Goal: Transaction & Acquisition: Purchase product/service

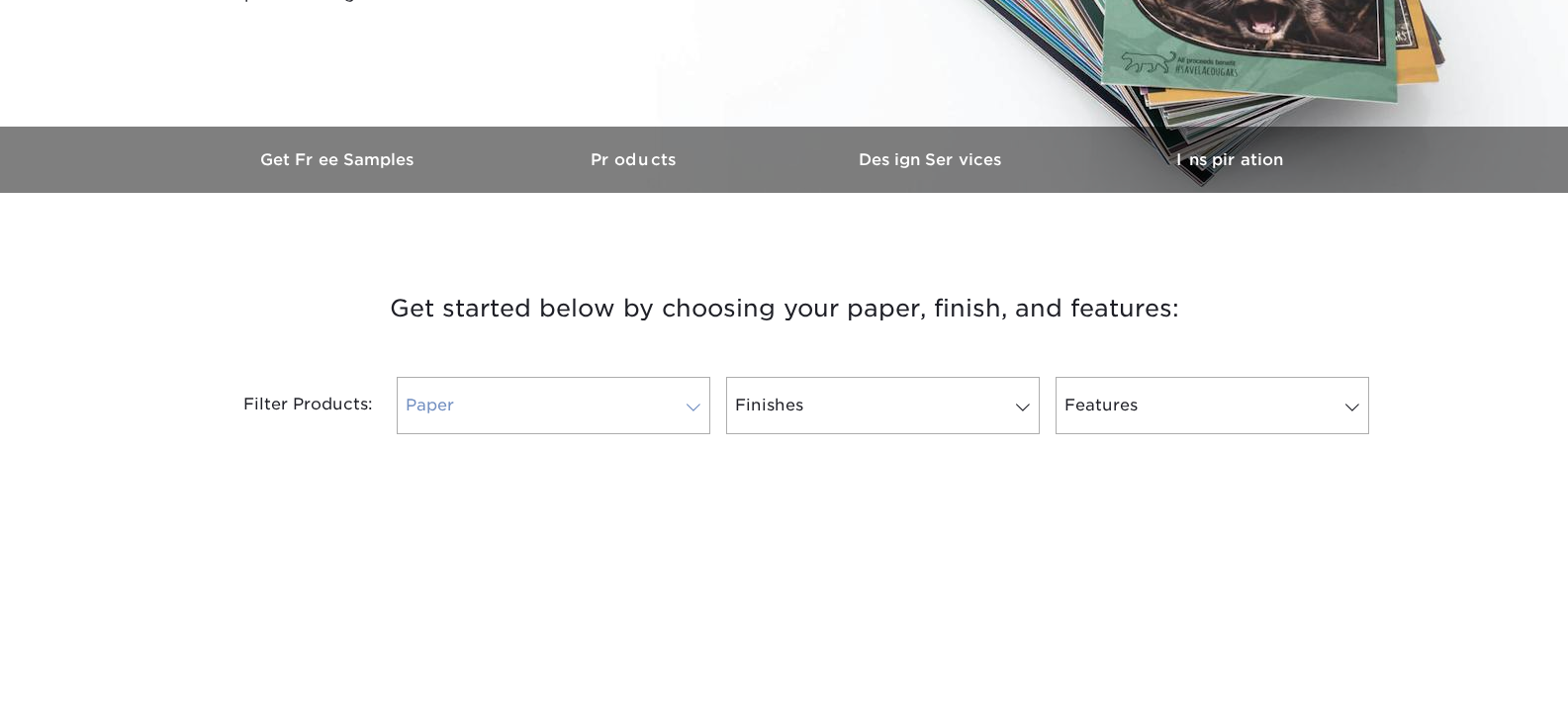
scroll to position [594, 0]
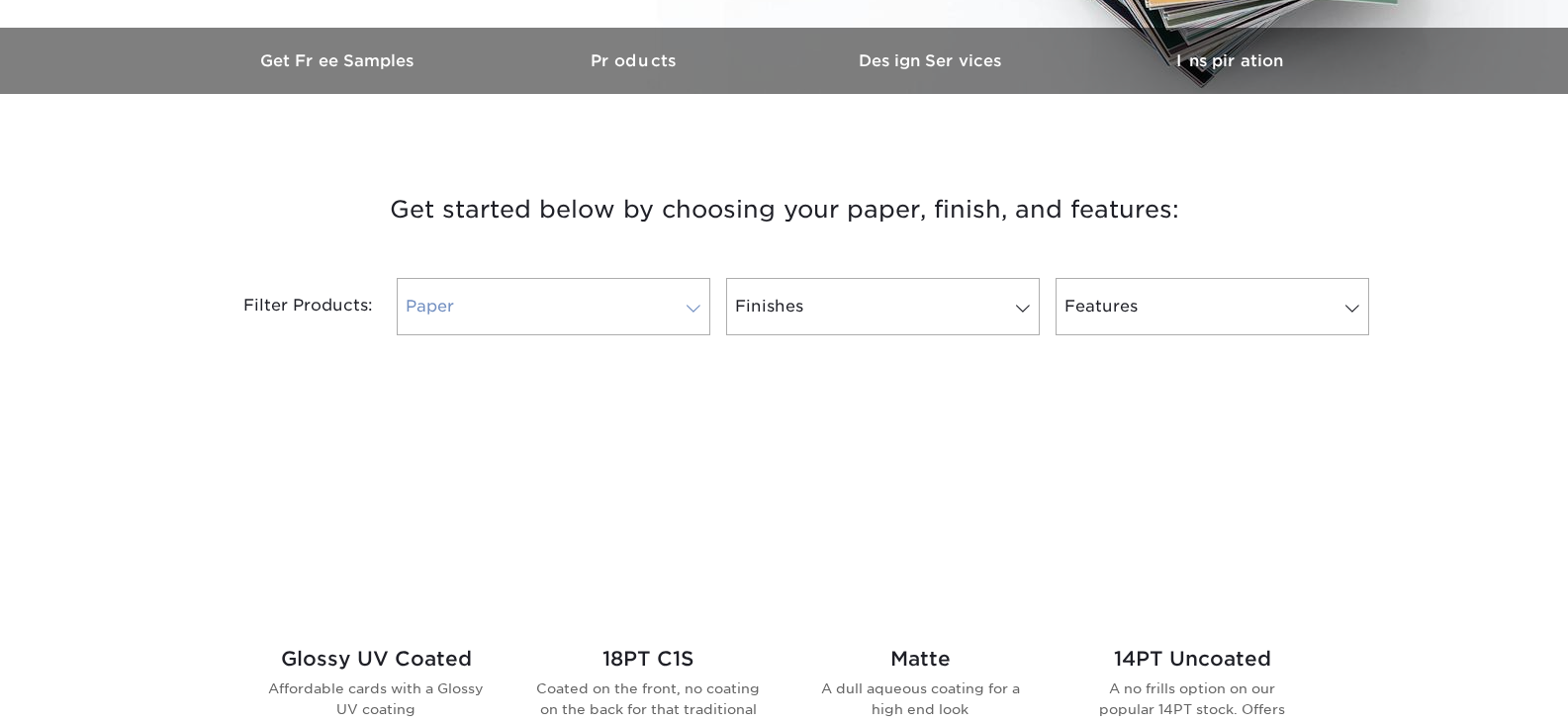
click at [530, 292] on link "Paper" at bounding box center [553, 307] width 314 height 58
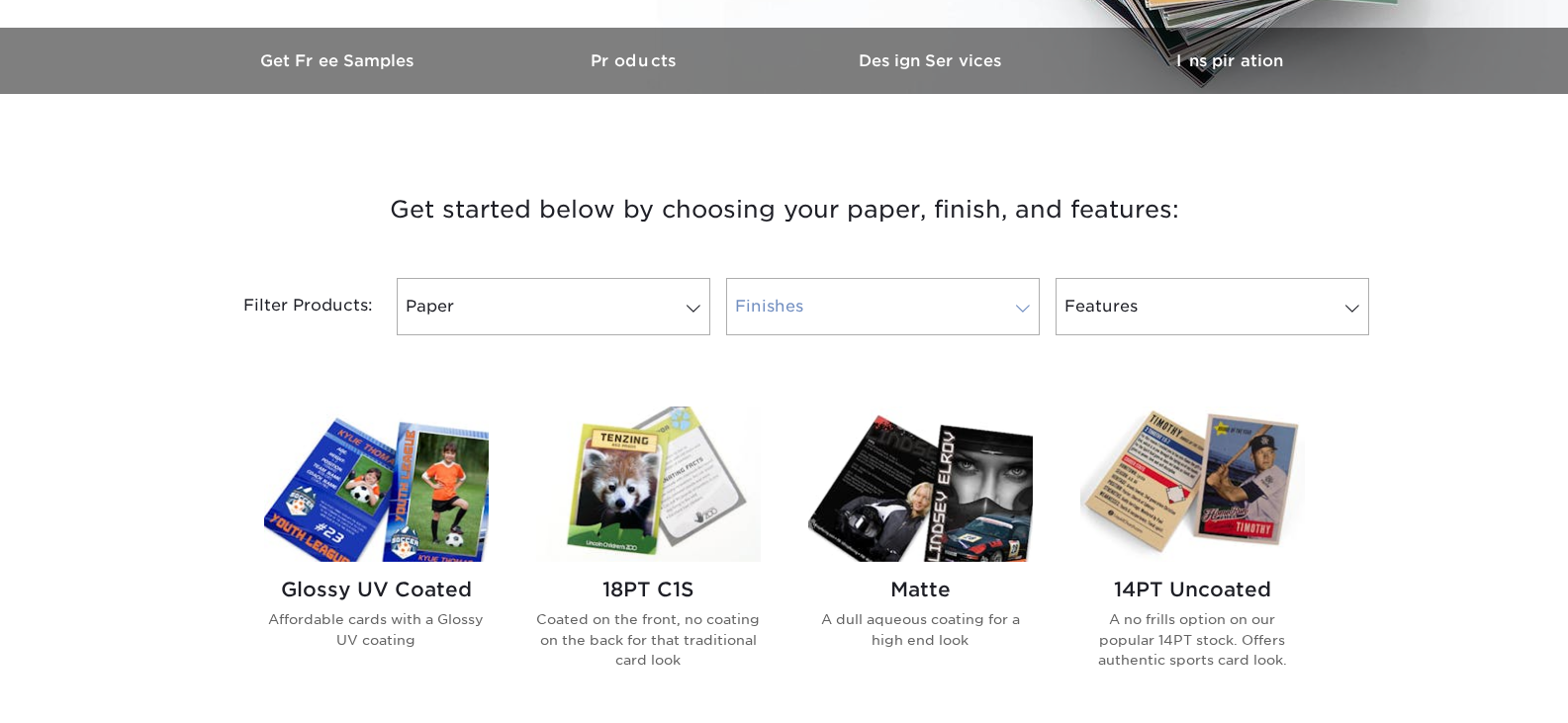
click at [800, 321] on link "Finishes" at bounding box center [883, 307] width 314 height 58
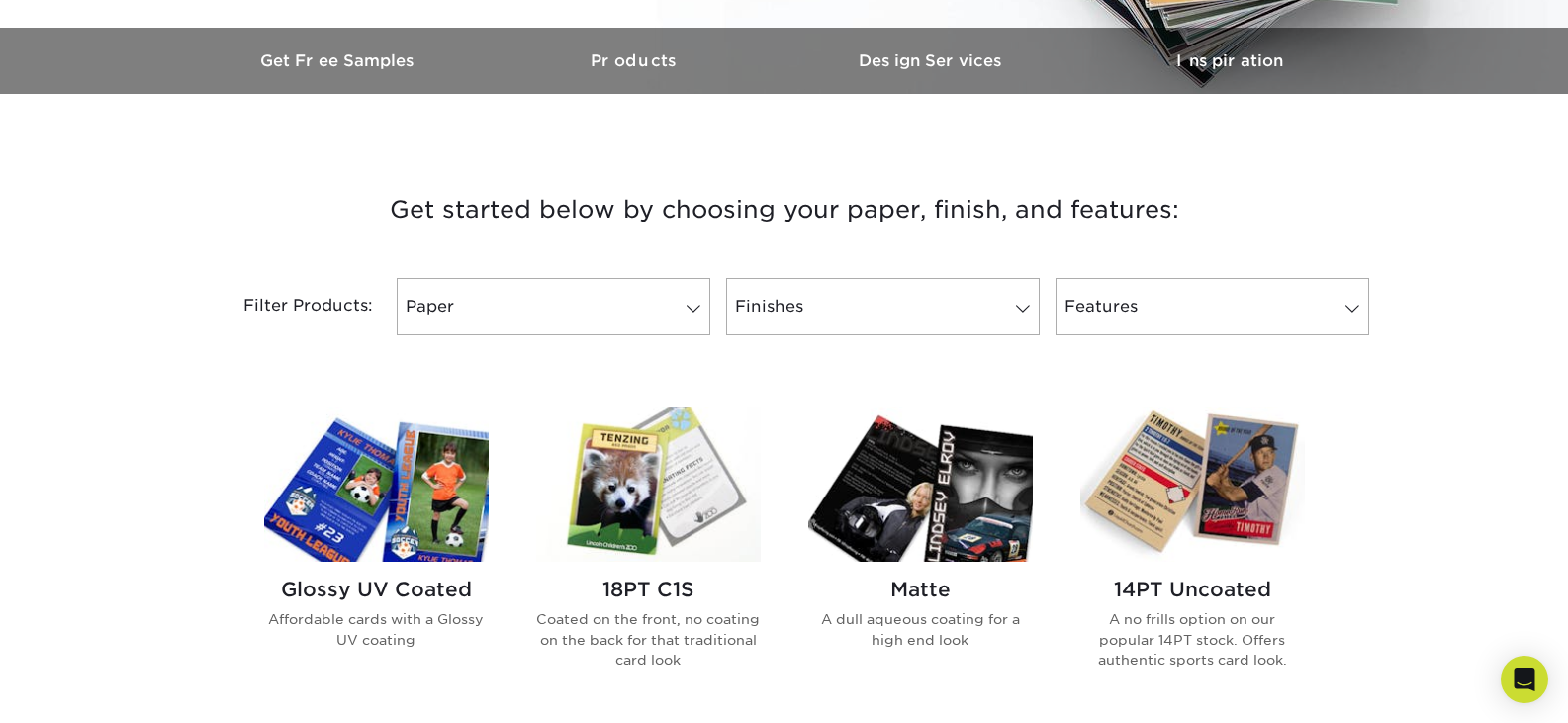
click at [858, 507] on img at bounding box center [921, 484] width 224 height 155
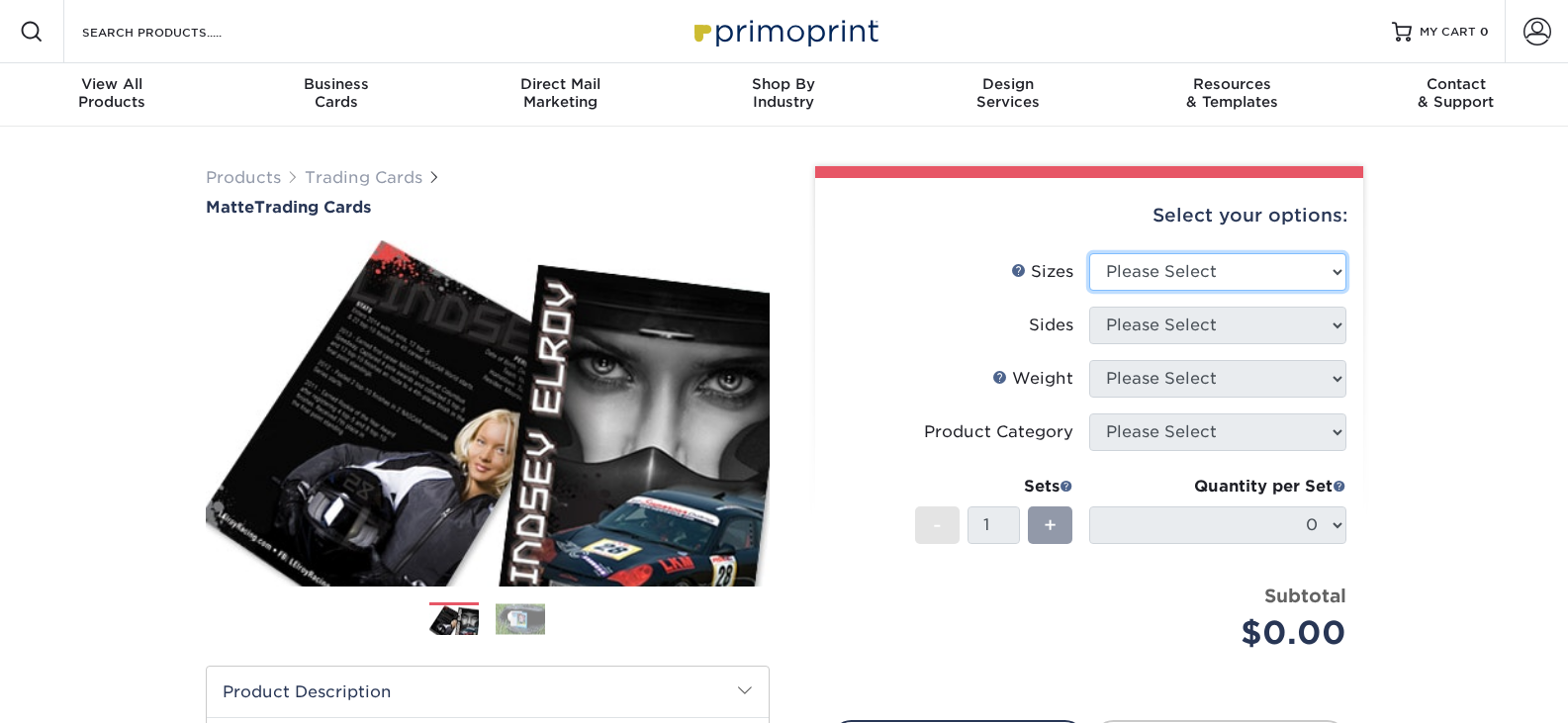
click at [1130, 267] on select "Please Select 2.5" x 3.5"" at bounding box center [1217, 272] width 257 height 38
select select "2.50x3.50"
click at [1089, 253] on select "Please Select 2.5" x 3.5"" at bounding box center [1217, 272] width 257 height 38
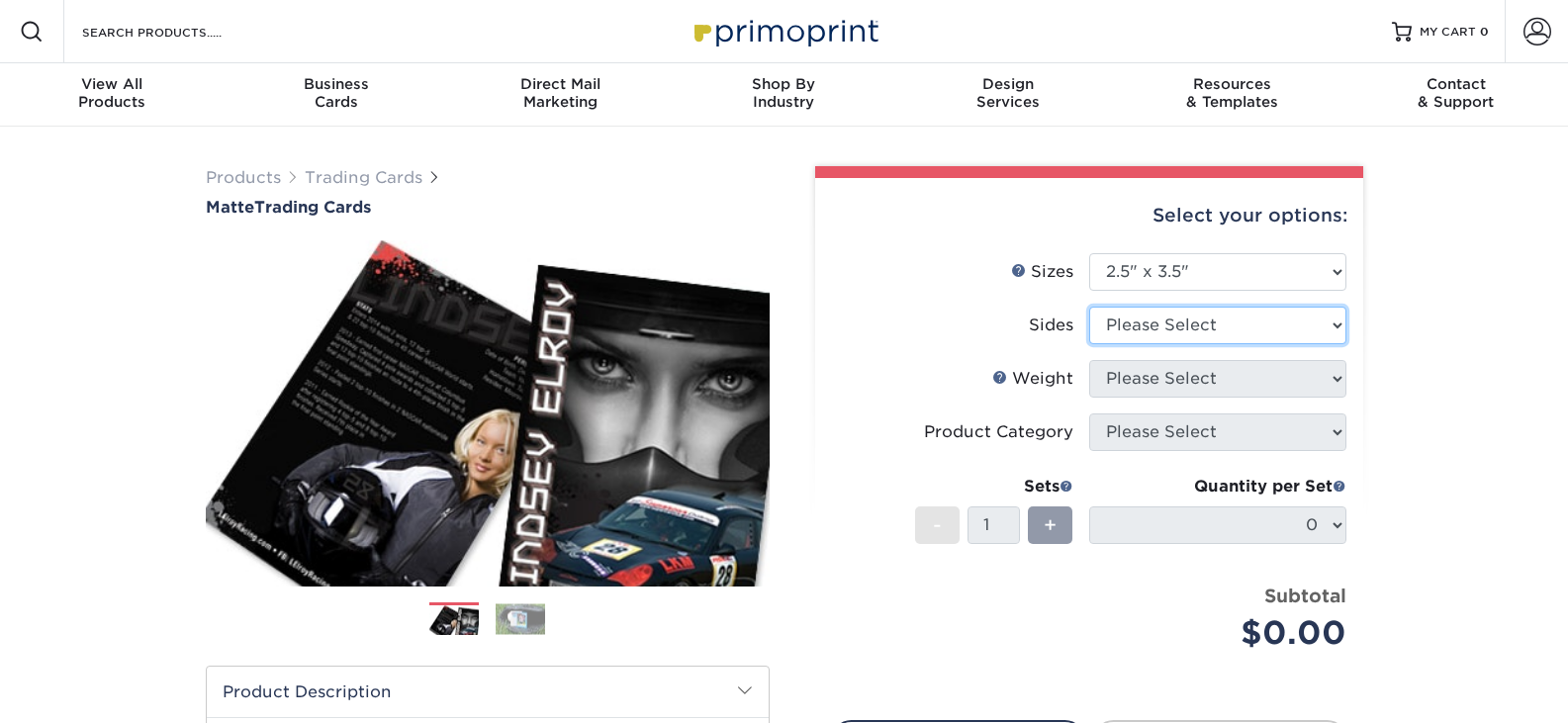
drag, startPoint x: 1135, startPoint y: 320, endPoint x: 1137, endPoint y: 339, distance: 19.1
click at [1135, 320] on select "Please Select Print Both Sides Print Front Only" at bounding box center [1217, 326] width 257 height 38
select select "13abbda7-1d64-4f25-8bb2-c179b224825d"
click at [1089, 307] on select "Please Select Print Both Sides Print Front Only" at bounding box center [1217, 326] width 257 height 38
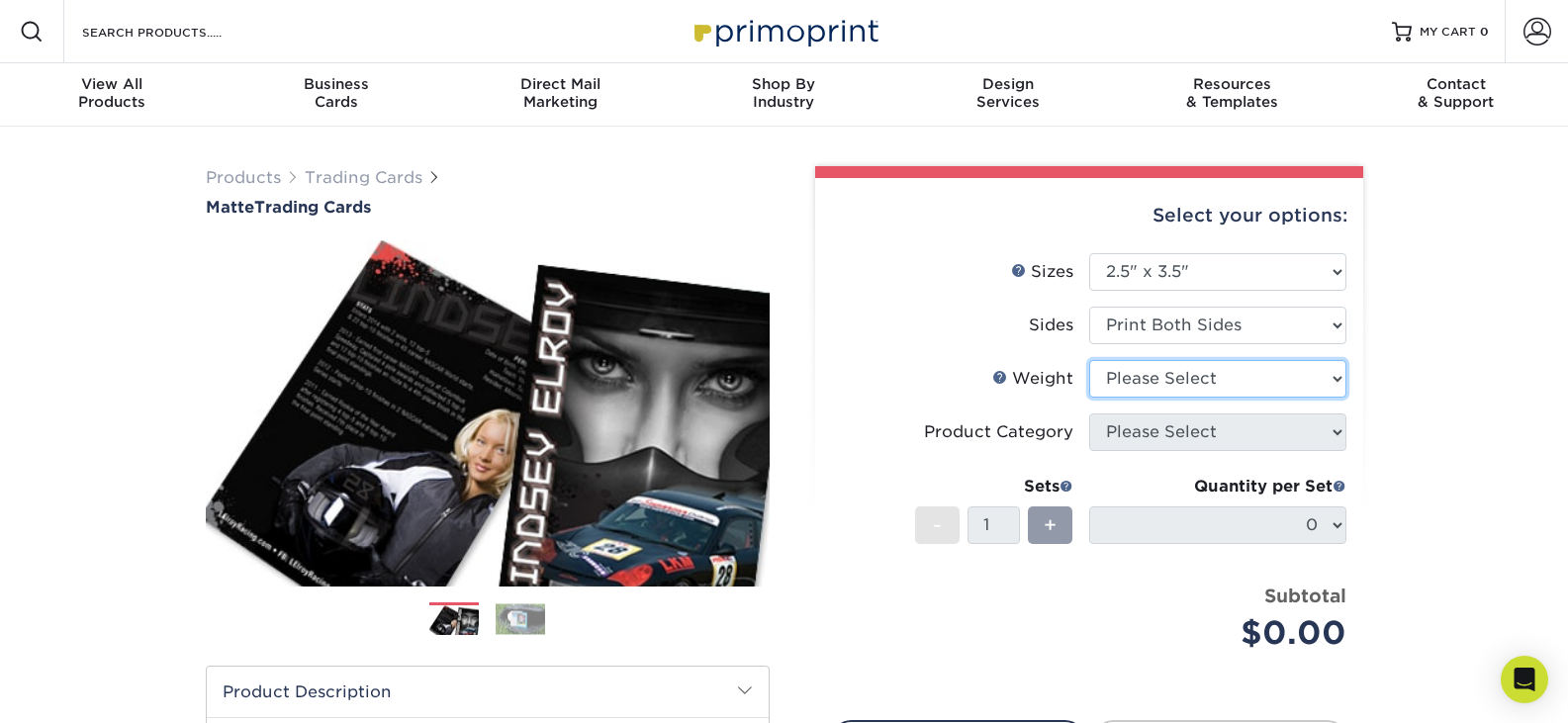
click at [1131, 380] on select "Please Select 16PT 14PT" at bounding box center [1217, 379] width 257 height 38
select select "14PT"
click at [1089, 361] on select "Please Select 16PT 14PT" at bounding box center [1217, 379] width 257 height 38
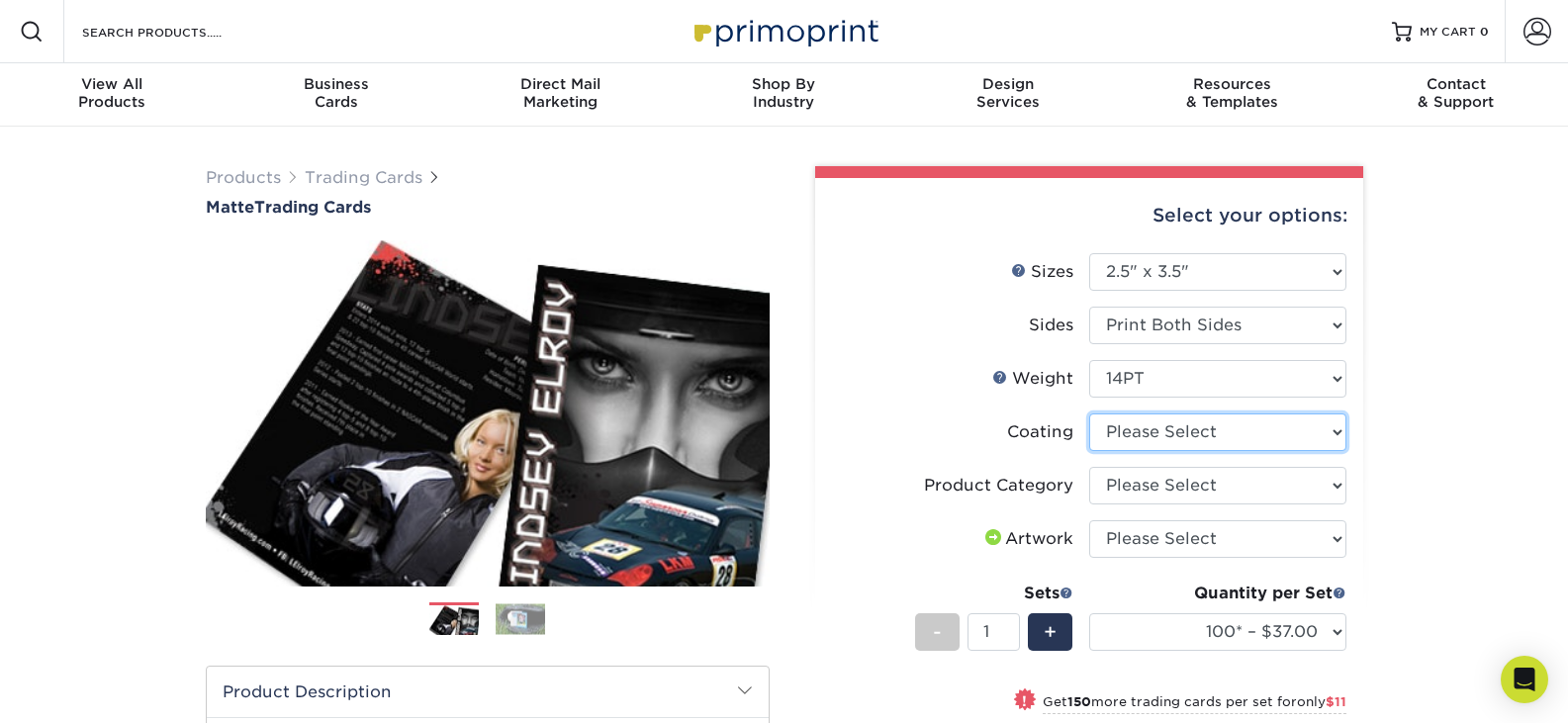
click at [1203, 443] on select at bounding box center [1217, 432] width 257 height 38
select select "121bb7b5-3b4d-429f-bd8d-bbf80e953313"
click at [1089, 413] on select at bounding box center [1217, 432] width 257 height 38
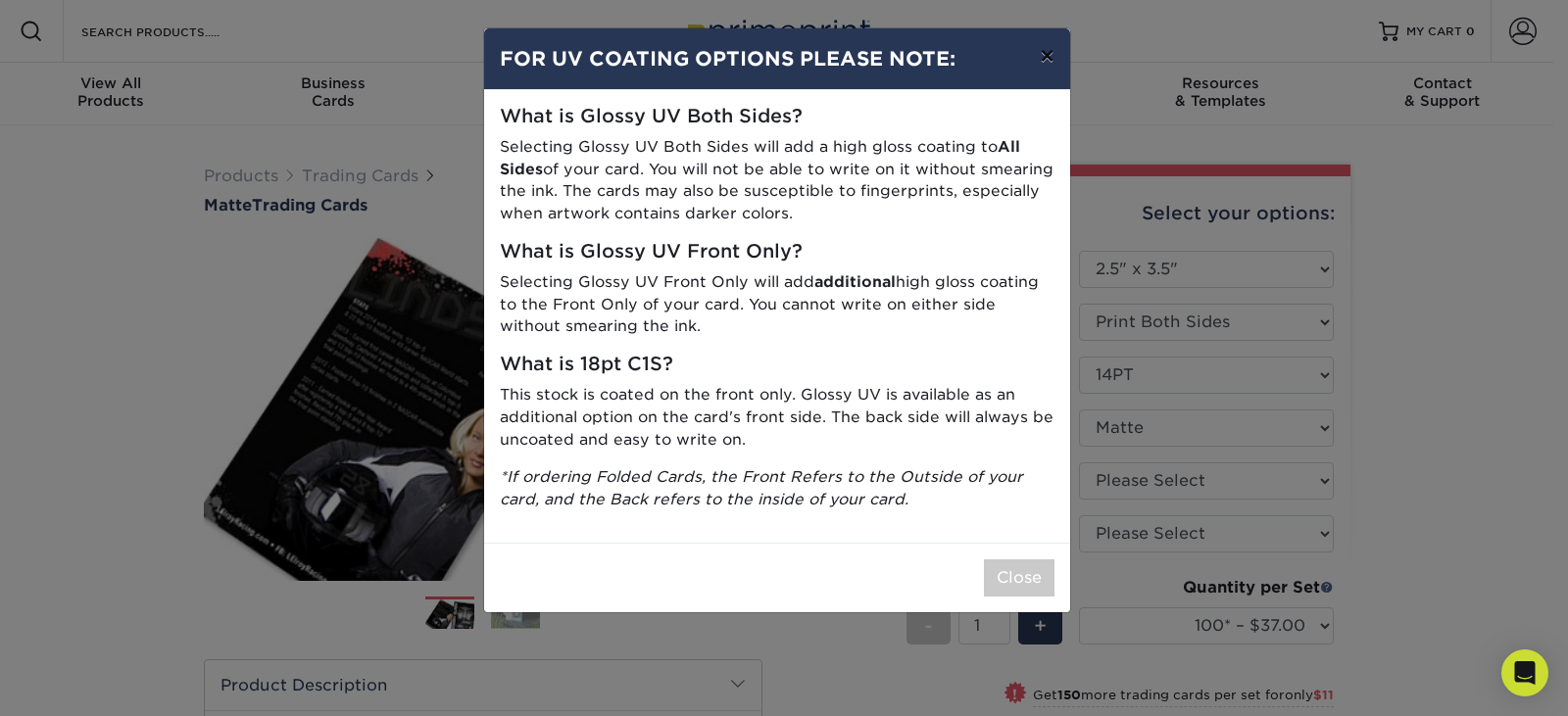
click at [1053, 49] on button "×" at bounding box center [1047, 56] width 45 height 55
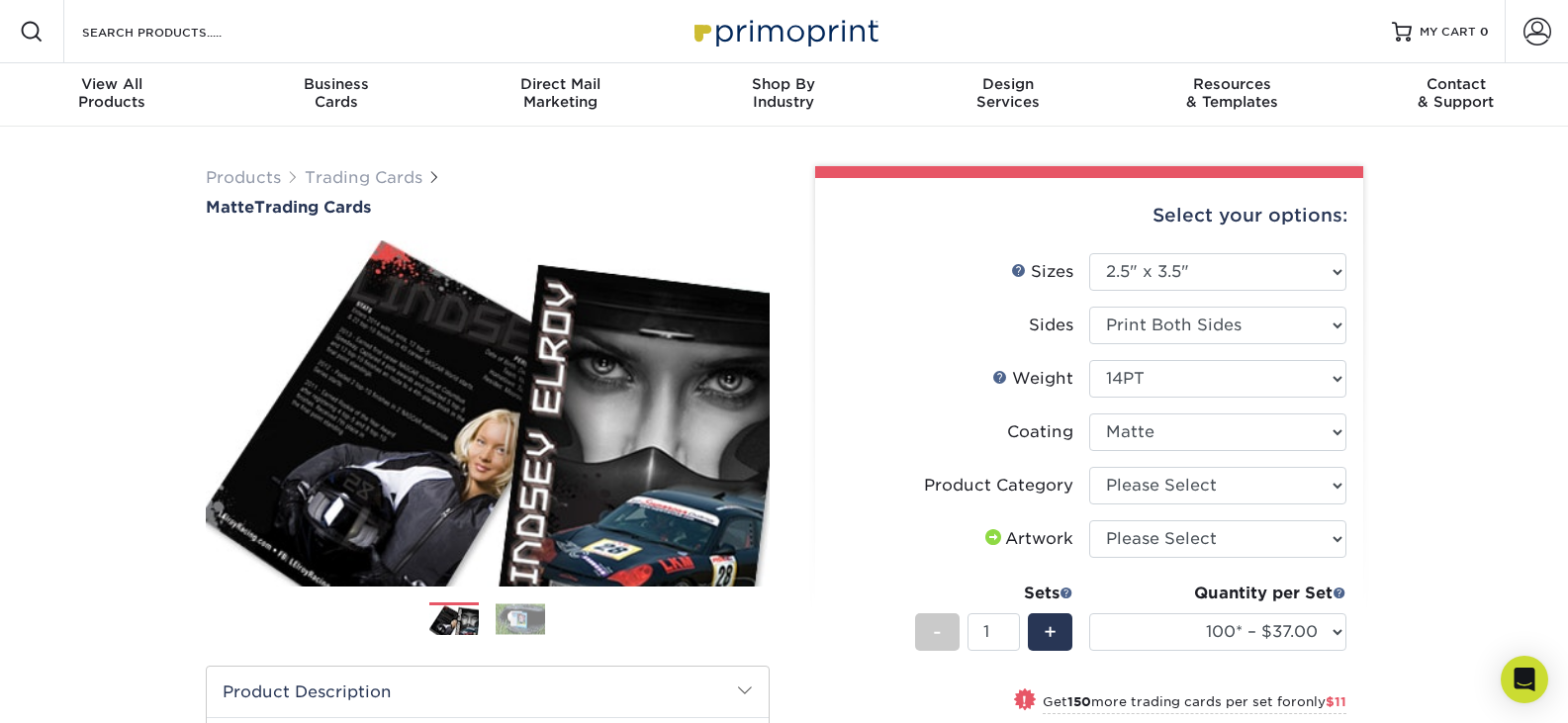
click at [1122, 462] on li "Coating" at bounding box center [1089, 440] width 514 height 54
click at [1126, 501] on select "Please Select Trading Cards" at bounding box center [1217, 486] width 257 height 38
select select "c2f9bce9-36c2-409d-b101-c29d9d031e18"
click at [1089, 467] on select "Please Select Trading Cards" at bounding box center [1217, 486] width 257 height 38
click at [1128, 541] on select "Please Select I will upload files I need a design - $100" at bounding box center [1217, 539] width 257 height 38
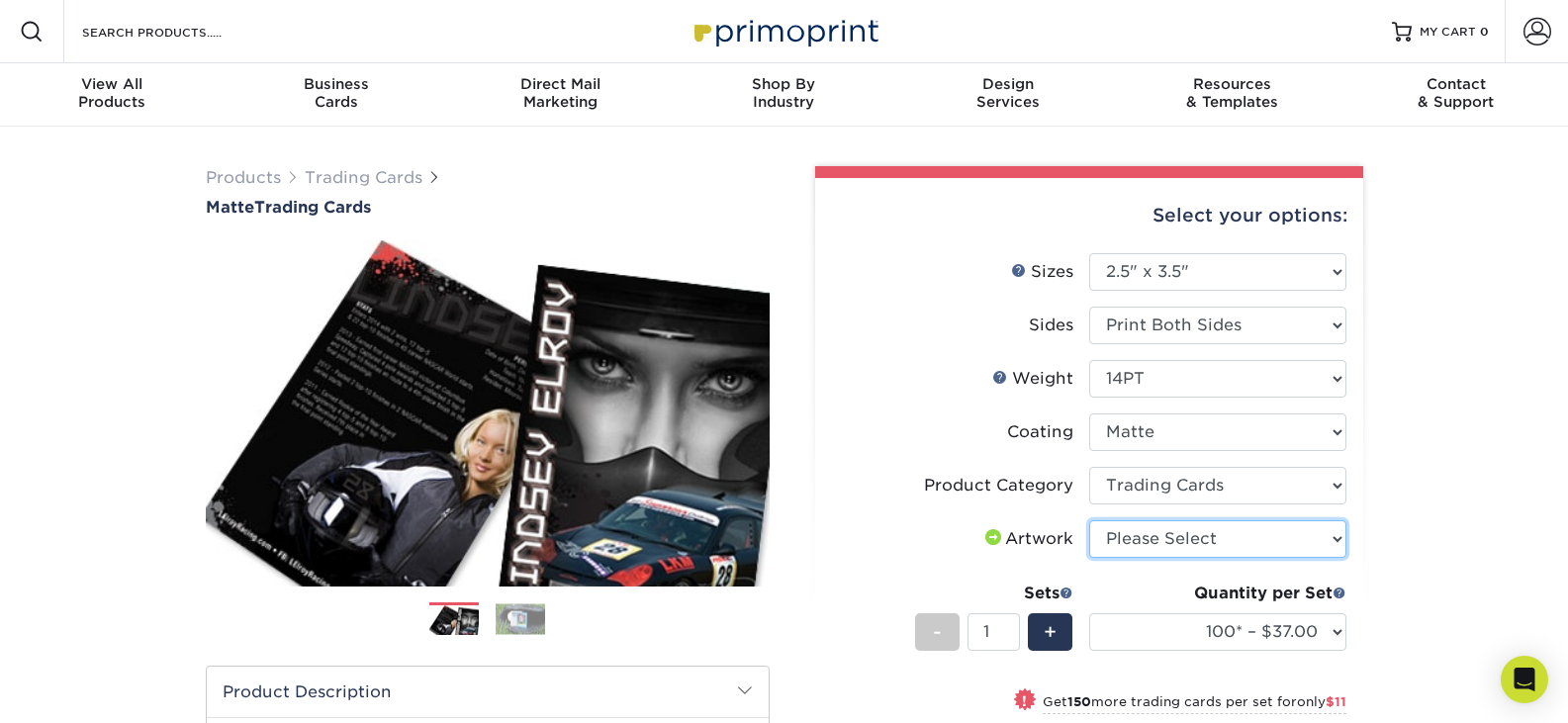
select select "upload"
click at [1089, 520] on select "Please Select I will upload files I need a design - $100" at bounding box center [1217, 539] width 257 height 38
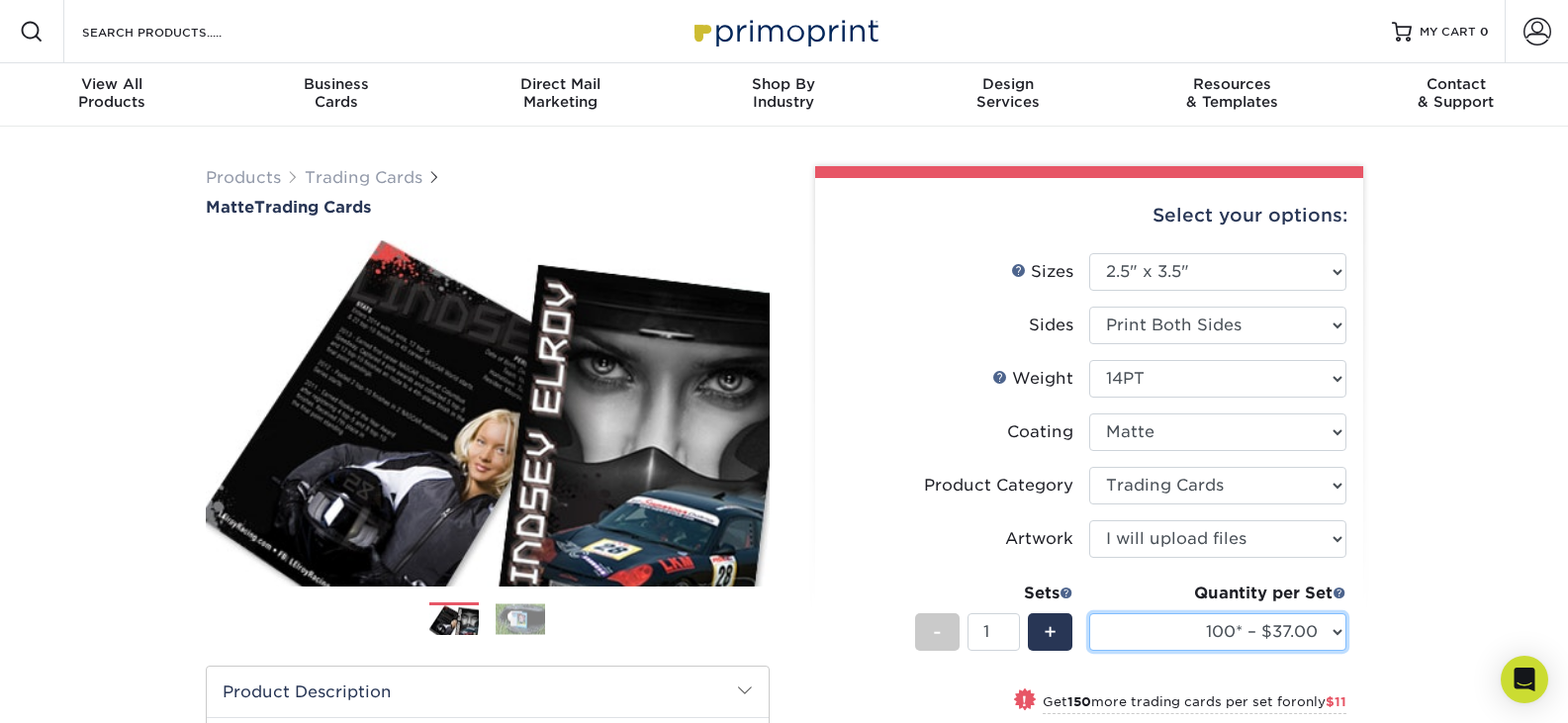
click at [1141, 617] on select "100* – $37.00 250* – $48.00 500* – $59.00 1000 – $72.00 2500 – $144.00 5000 – $…" at bounding box center [1217, 633] width 257 height 38
select select "1000 – $72.00"
click at [1089, 614] on select "100* – $37.00 250* – $48.00 500* – $59.00 1000 – $72.00 2500 – $144.00 5000 – $…" at bounding box center [1217, 633] width 257 height 38
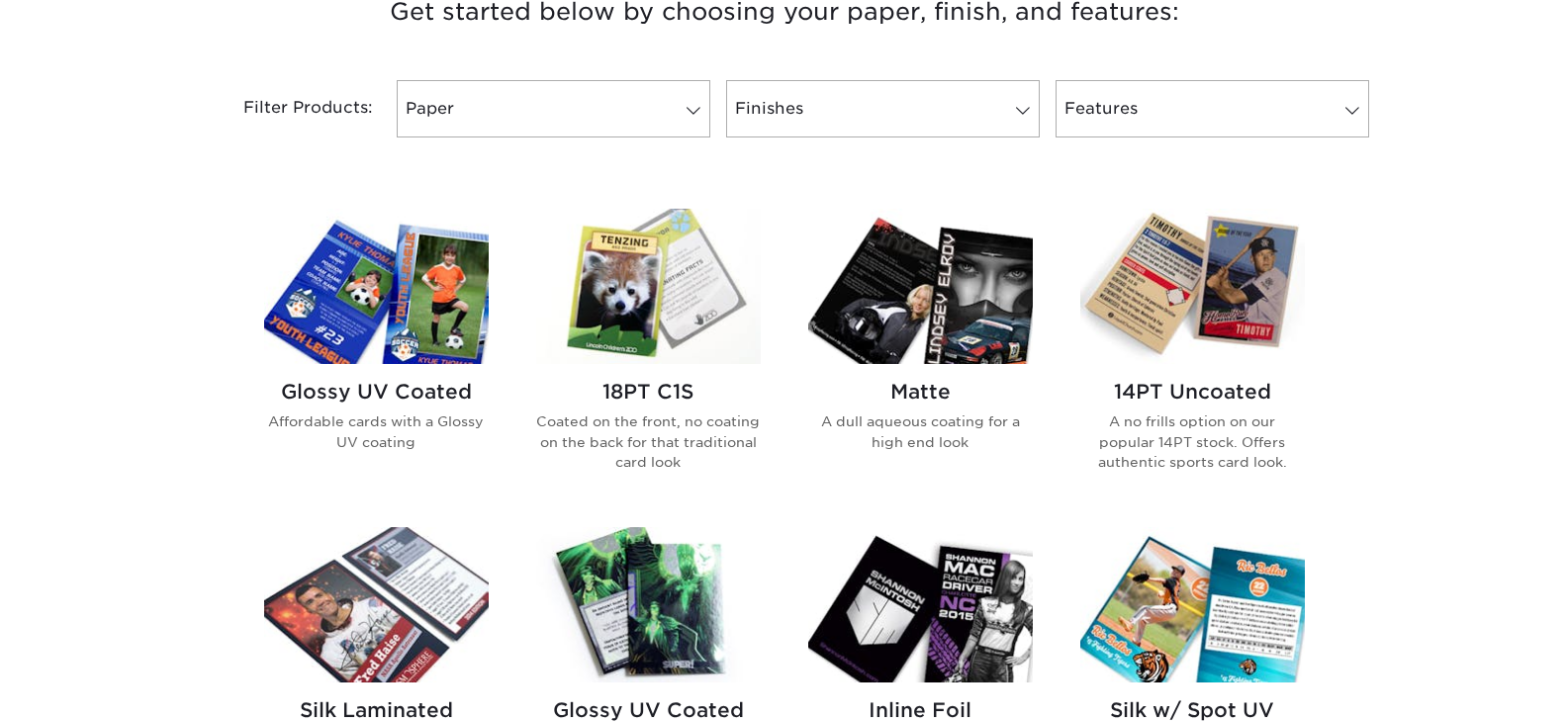
scroll to position [890, 0]
